Goal: Find specific page/section

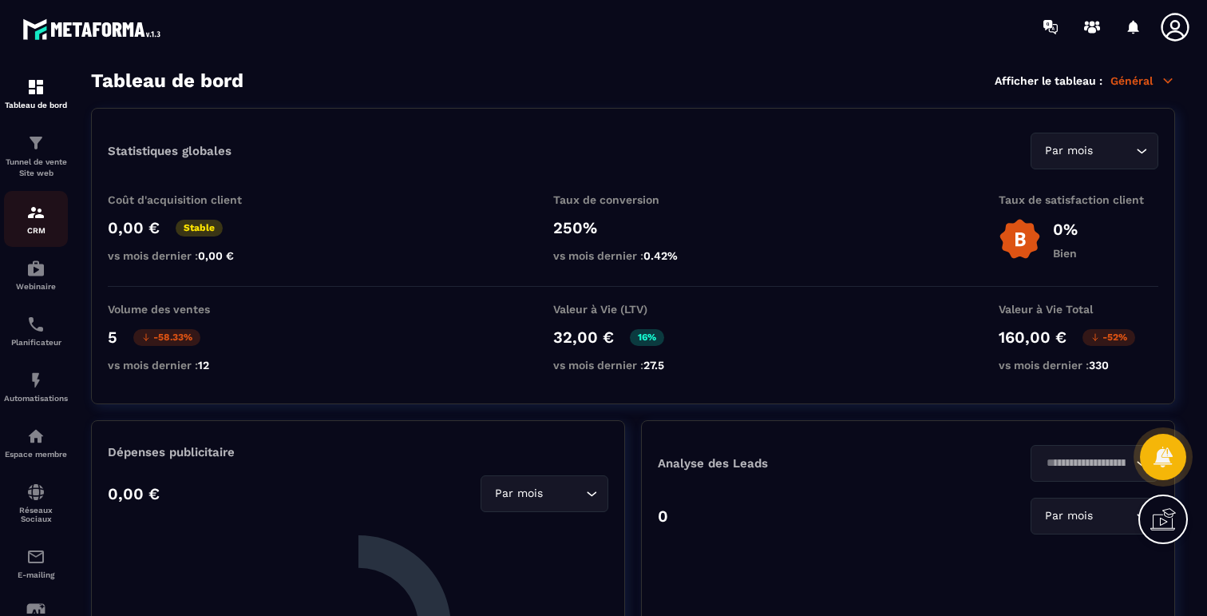
click at [34, 240] on link "CRM" at bounding box center [36, 219] width 64 height 56
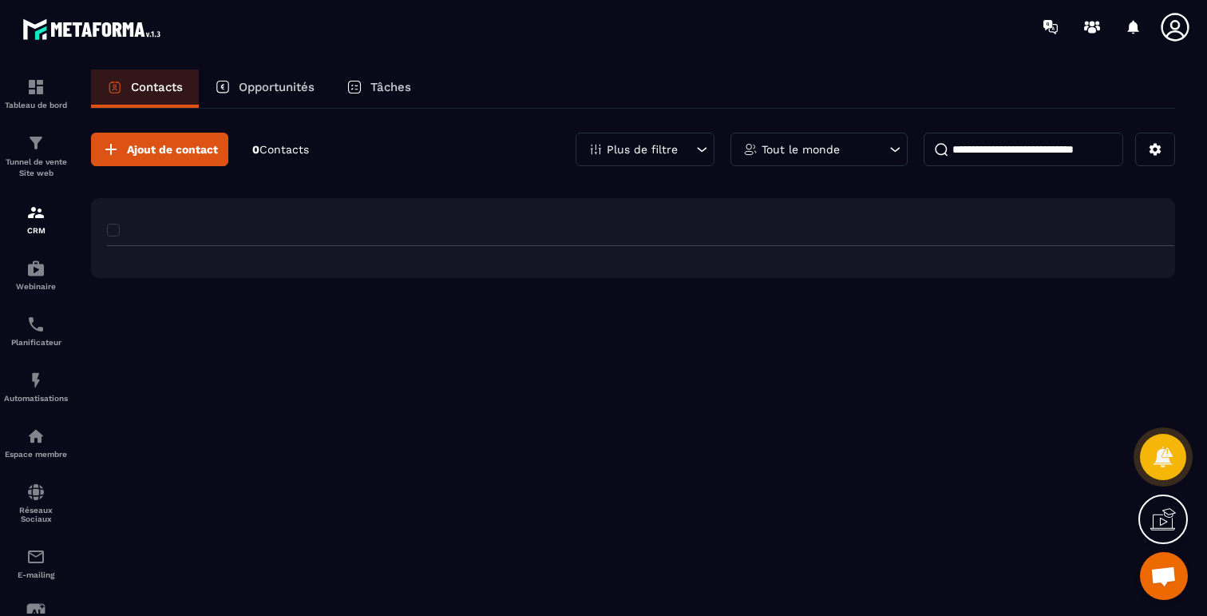
scroll to position [4655, 0]
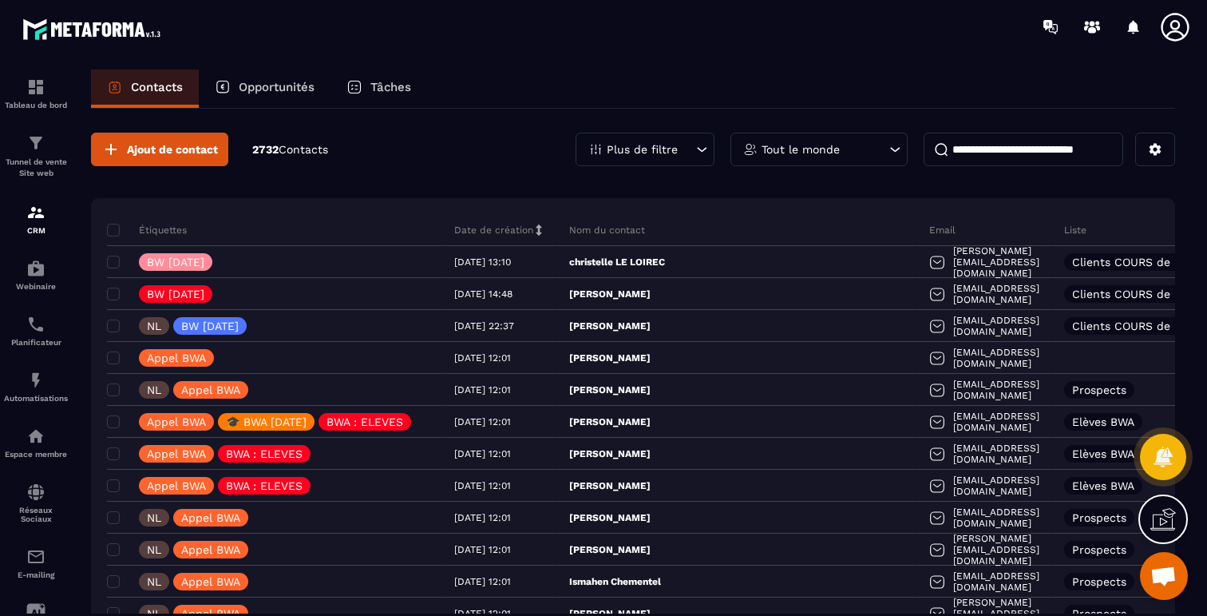
click at [647, 159] on div "Plus de filtre" at bounding box center [645, 150] width 139 height 34
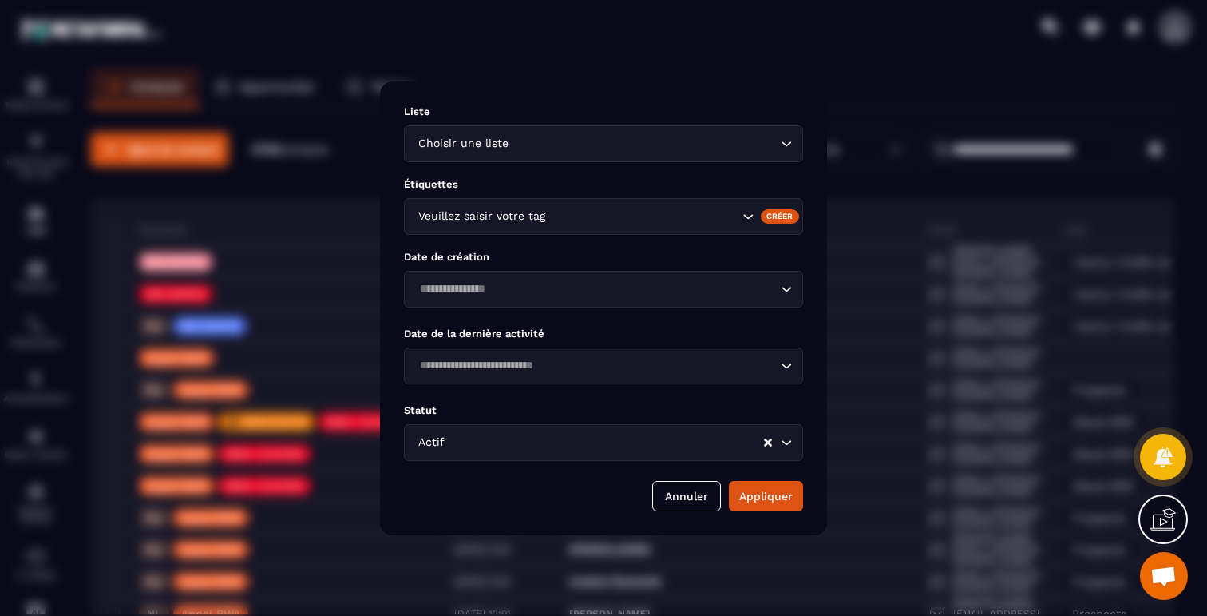
click at [613, 224] on input "Search for option" at bounding box center [644, 217] width 190 height 18
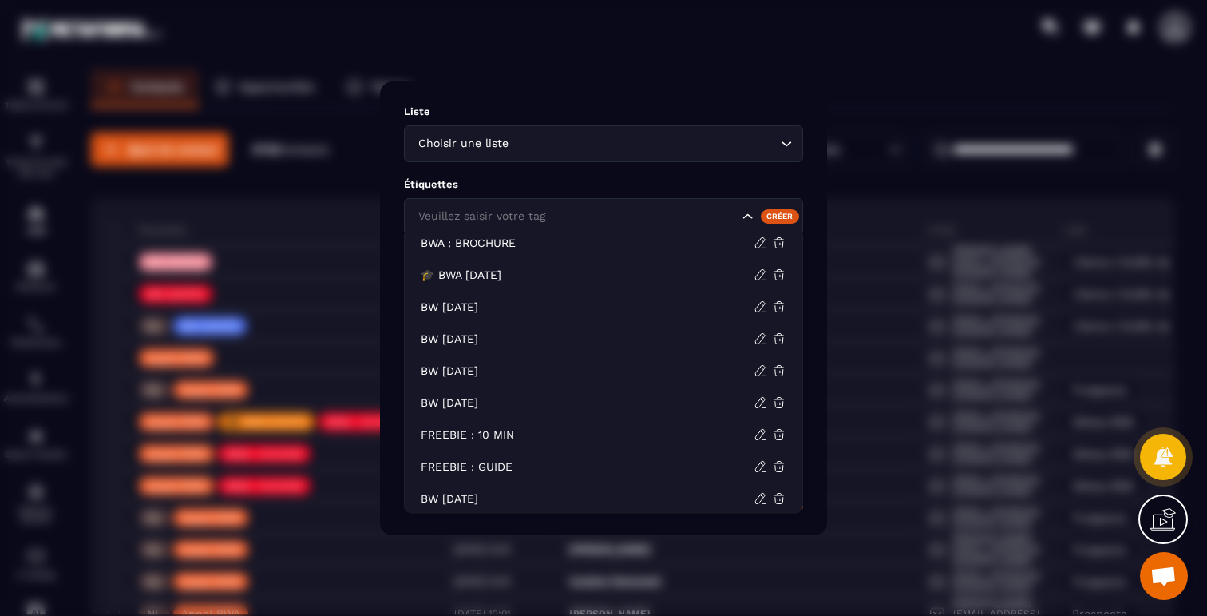
scroll to position [77, 0]
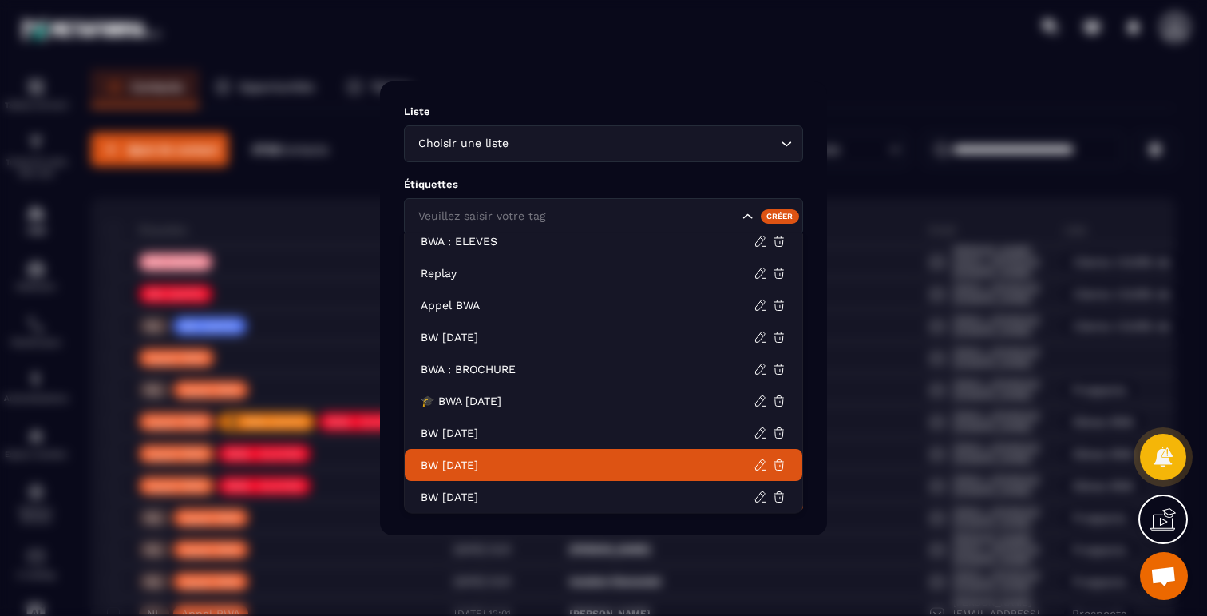
click at [478, 468] on p "BW [DATE]" at bounding box center [587, 465] width 333 height 16
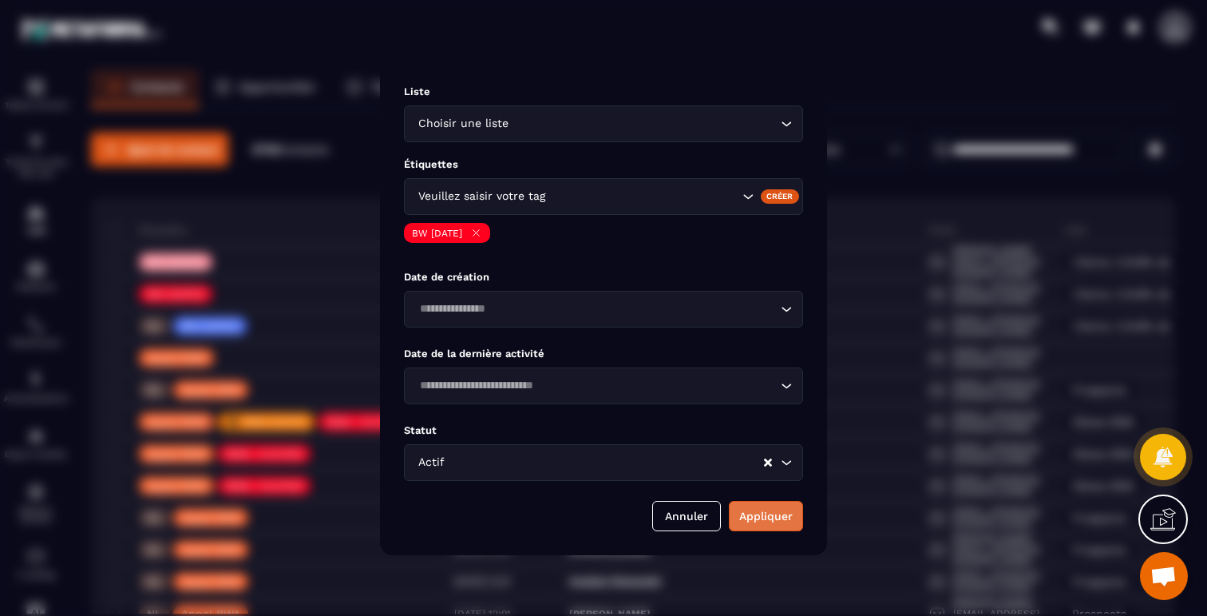
click at [778, 515] on button "Appliquer" at bounding box center [766, 516] width 74 height 30
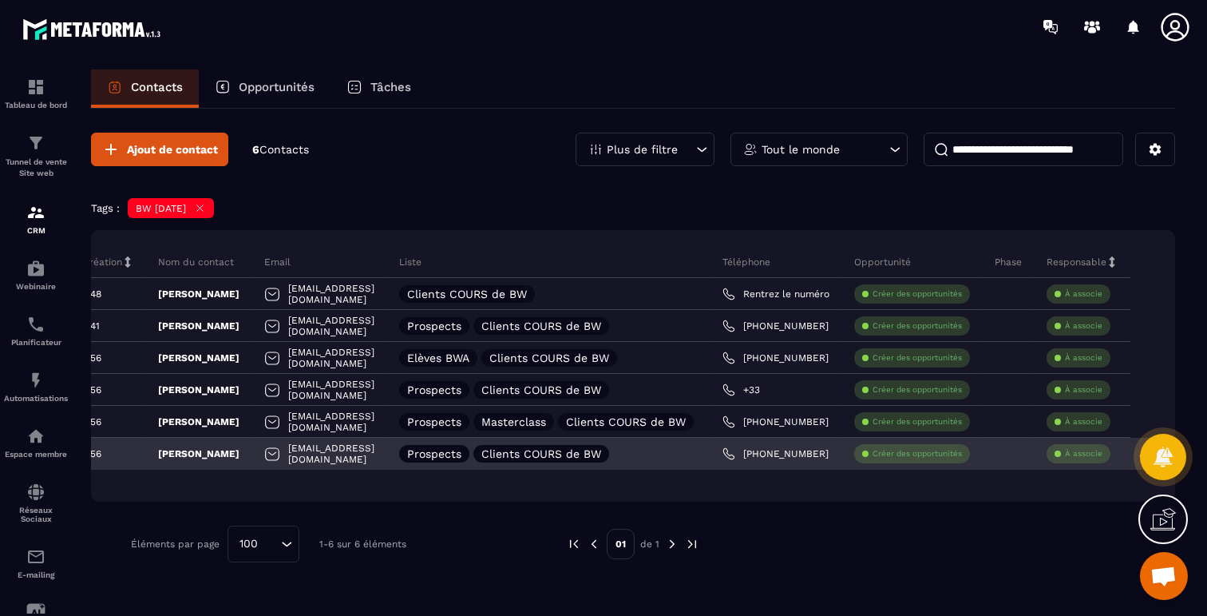
scroll to position [0, 507]
click at [668, 460] on div "Prospects Clients COURS de BW" at bounding box center [548, 454] width 323 height 32
click at [601, 450] on p "Clients COURS de BW" at bounding box center [542, 453] width 120 height 11
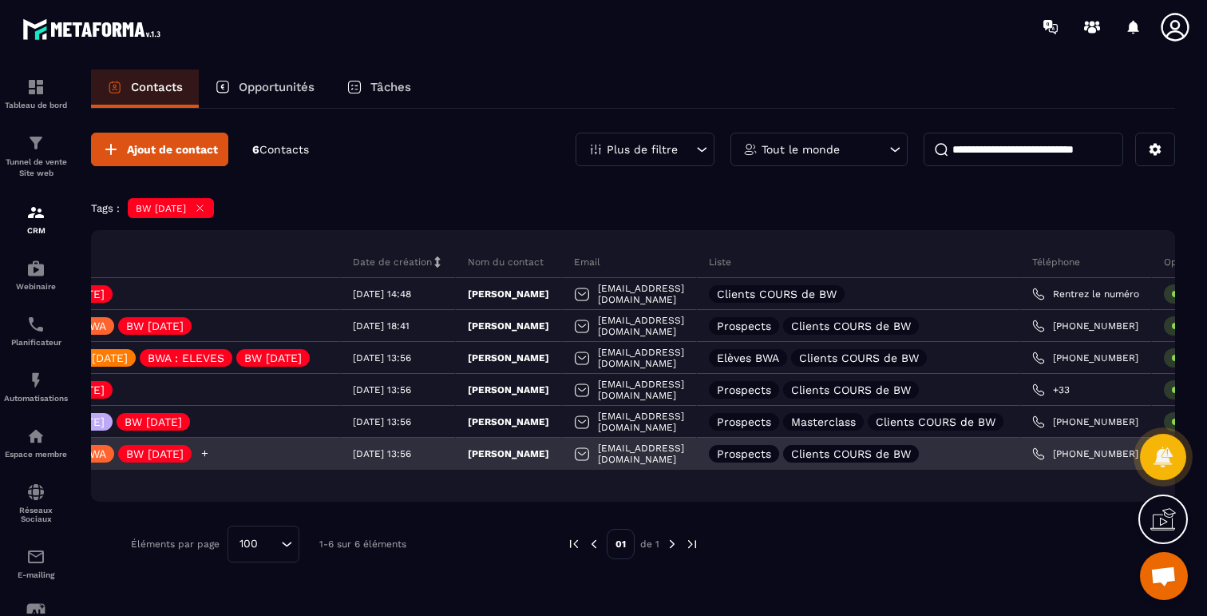
scroll to position [0, 46]
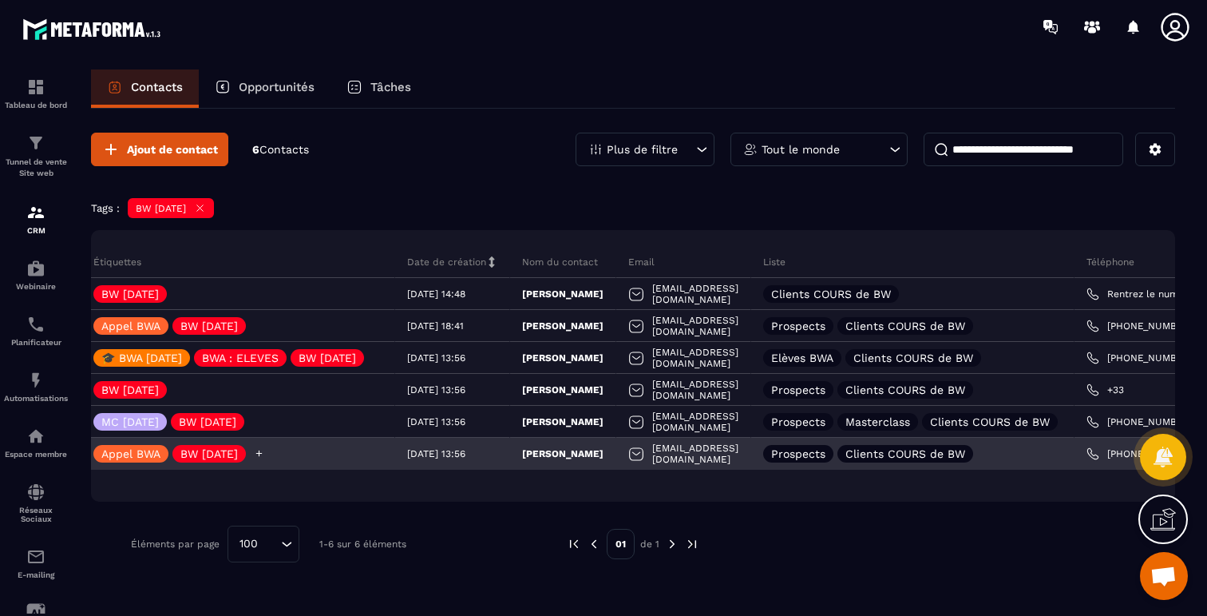
click at [264, 455] on icon at bounding box center [259, 453] width 10 height 10
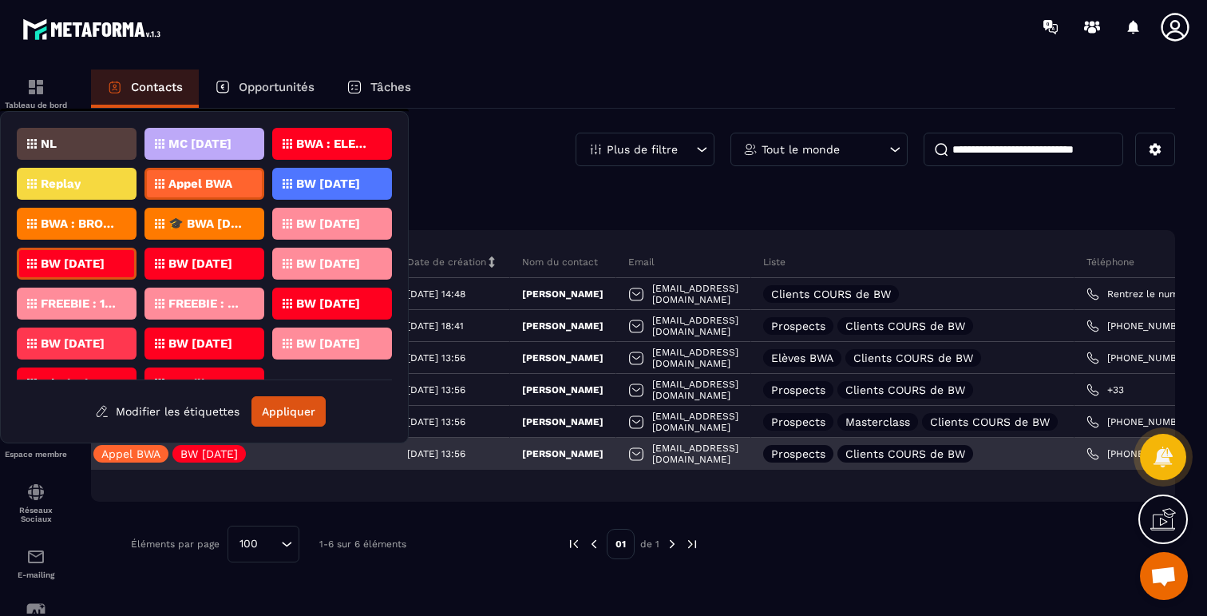
click at [582, 458] on p "[PERSON_NAME]" at bounding box center [562, 453] width 81 height 13
